Goal: Entertainment & Leisure: Browse casually

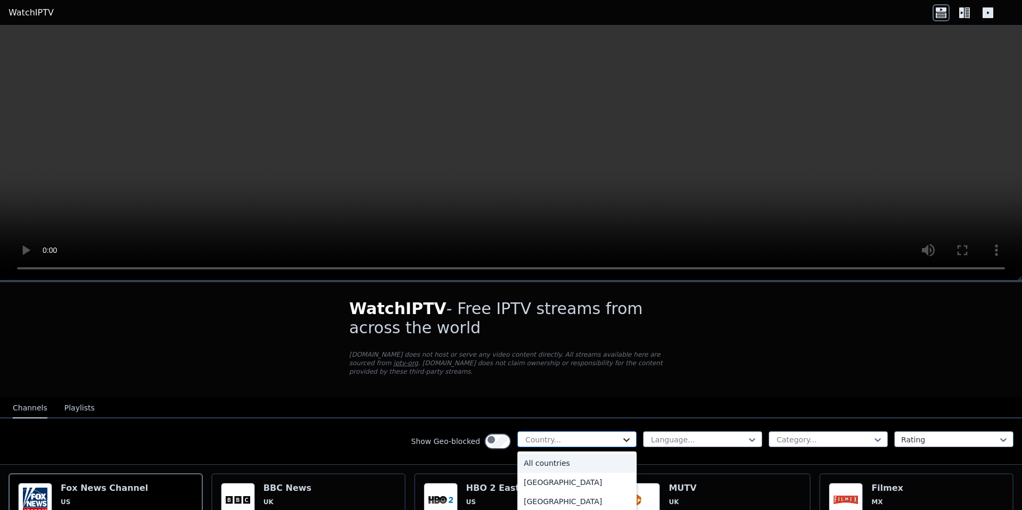
click at [621, 445] on icon at bounding box center [626, 439] width 11 height 11
click at [524, 445] on div at bounding box center [572, 439] width 97 height 11
type input "********"
click at [517, 473] on div "[GEOGRAPHIC_DATA]" at bounding box center [576, 463] width 119 height 19
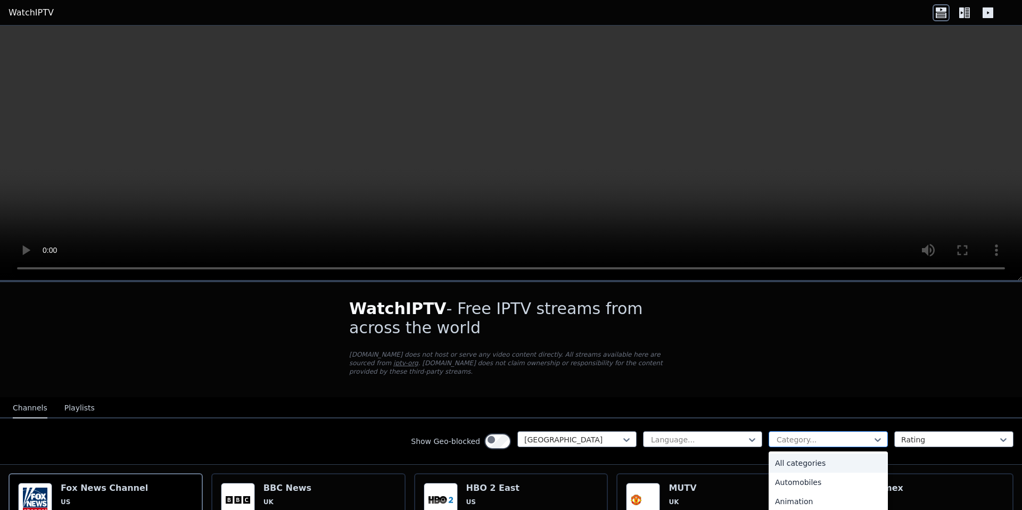
click at [843, 447] on div "Category..." at bounding box center [828, 439] width 119 height 16
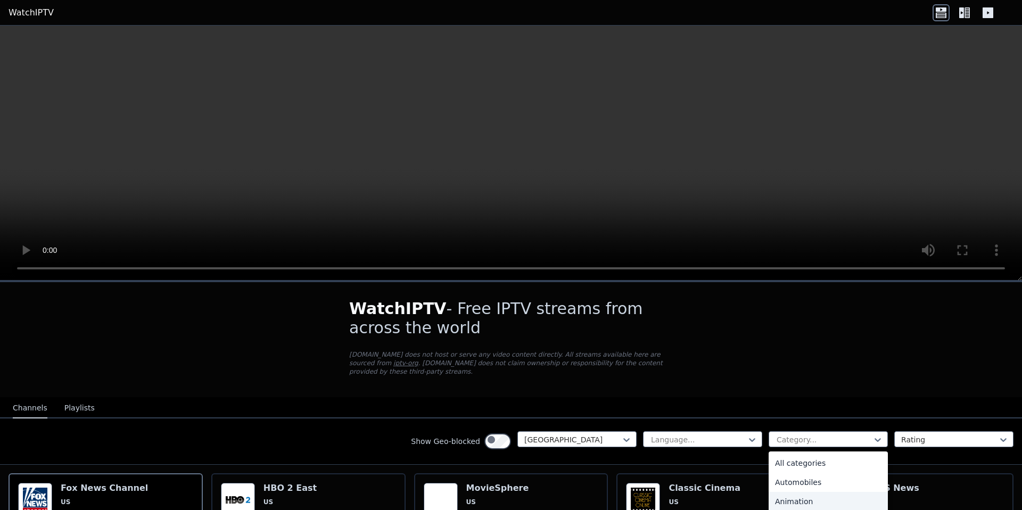
scroll to position [160, 0]
click at [788, 445] on div at bounding box center [824, 439] width 97 height 11
type input "*****"
click at [769, 473] on div "Sports" at bounding box center [828, 463] width 119 height 19
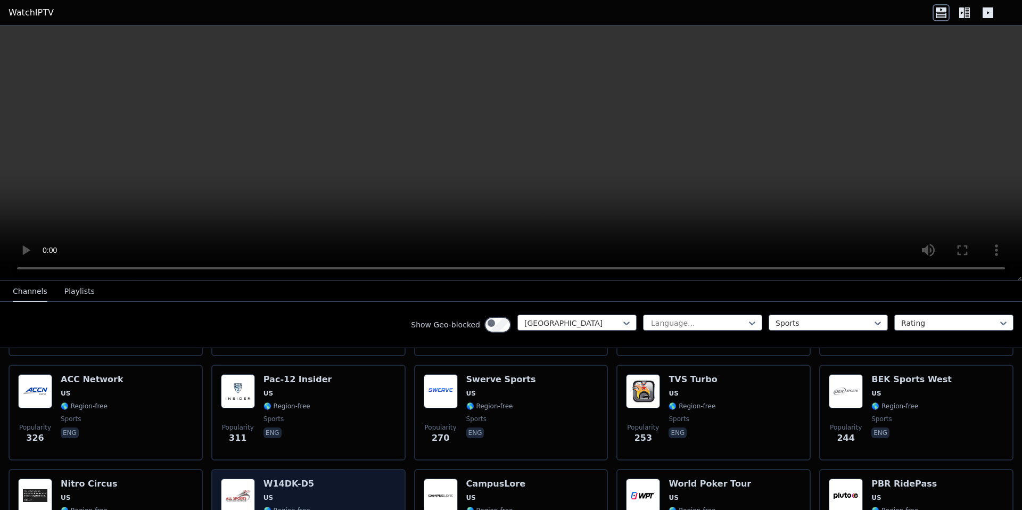
scroll to position [266, 0]
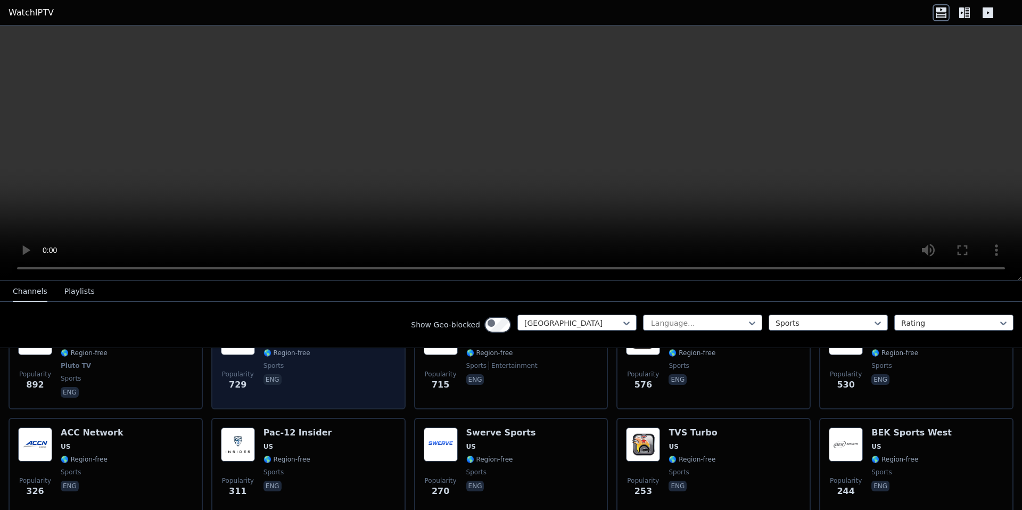
click at [296, 357] on span "🌎 Region-free" at bounding box center [286, 353] width 47 height 9
